Goal: Task Accomplishment & Management: Use online tool/utility

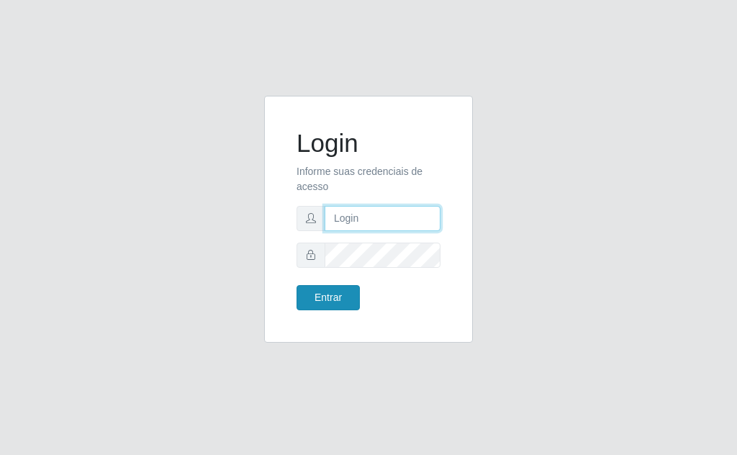
type input "[EMAIL_ADDRESS][DOMAIN_NAME]"
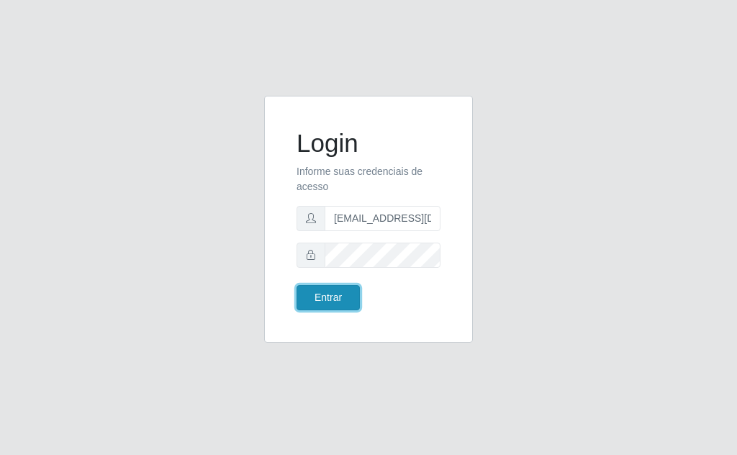
click at [328, 297] on button "Entrar" at bounding box center [328, 297] width 63 height 25
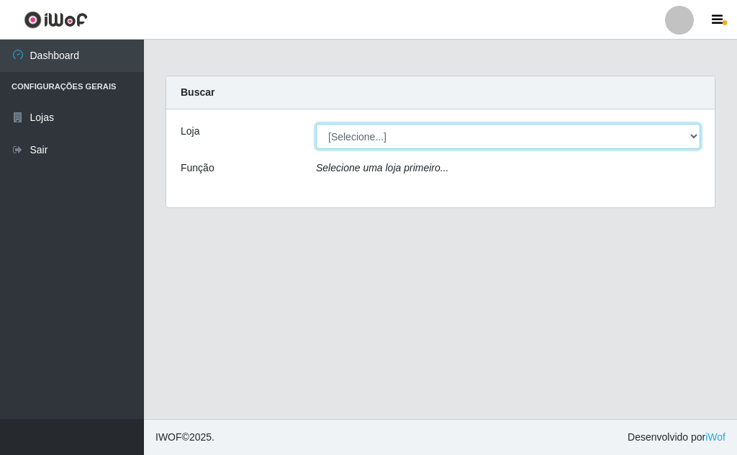
click at [688, 128] on select "[Selecione...] Rede Potiguar 1 - Macaíba" at bounding box center [508, 136] width 384 height 25
select select "100"
click at [316, 124] on select "[Selecione...] Rede Potiguar 1 - Macaíba" at bounding box center [508, 136] width 384 height 25
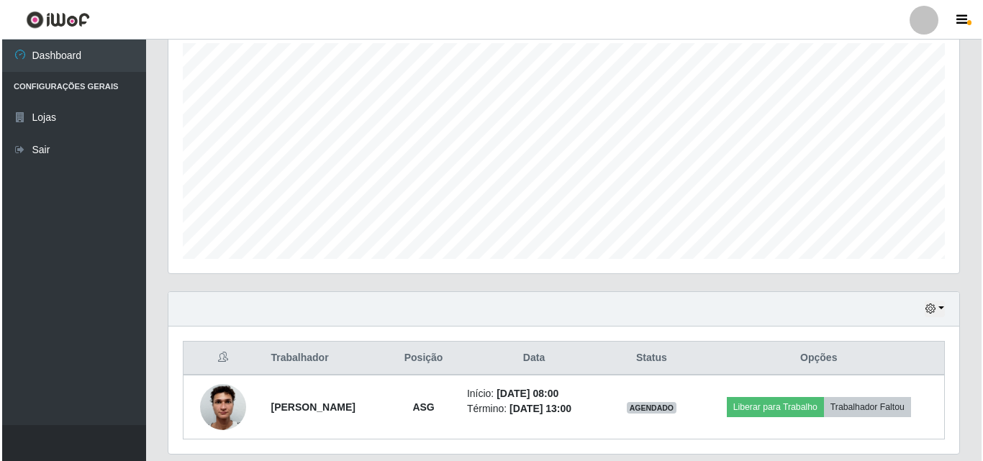
scroll to position [302, 0]
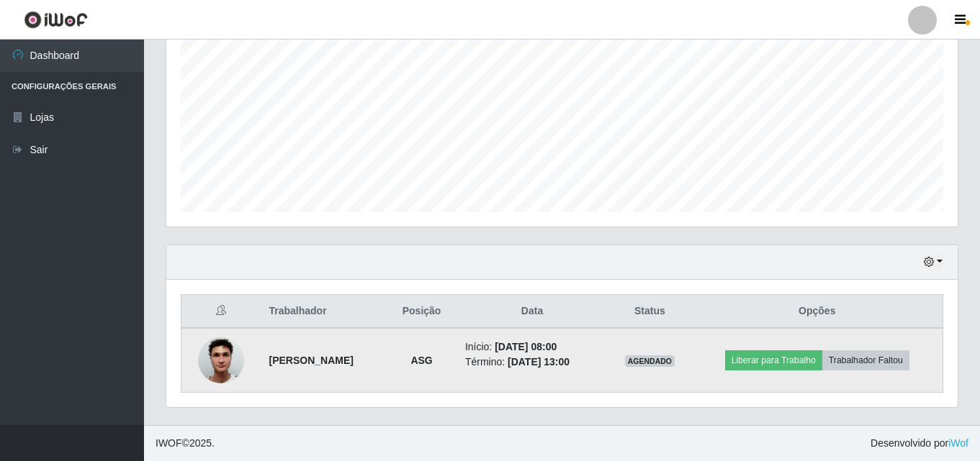
click at [207, 361] on img at bounding box center [221, 360] width 46 height 61
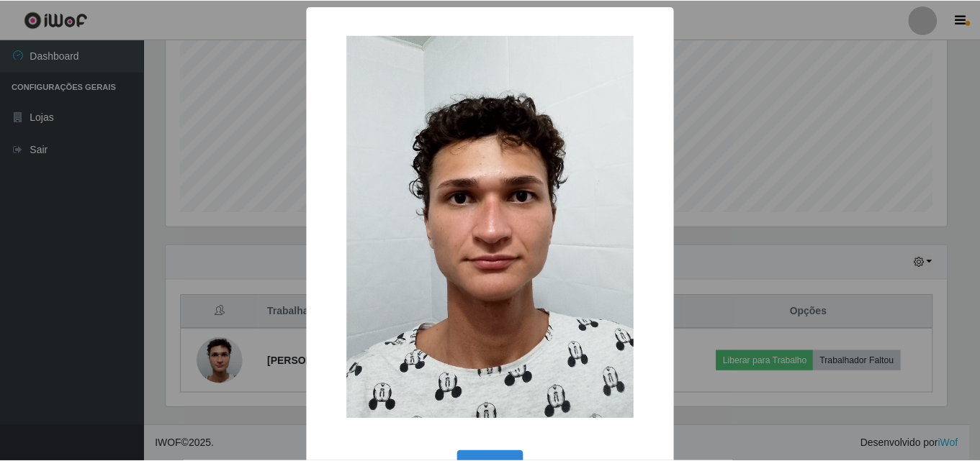
scroll to position [299, 784]
click at [736, 151] on div "× OK Cancel" at bounding box center [491, 230] width 983 height 461
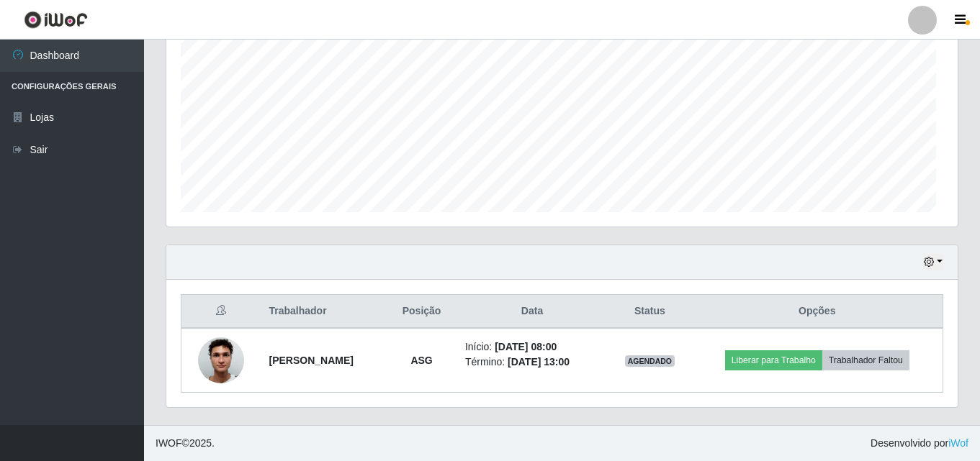
scroll to position [299, 791]
